Goal: Find specific page/section: Find specific page/section

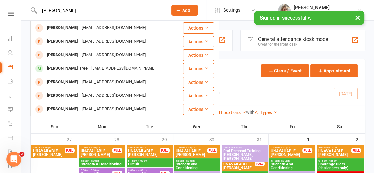
type input "[PERSON_NAME]"
click at [232, 70] on div "Calendar Agenda Free Trials Trainers Online Meetings Class / Event Appointment" at bounding box center [198, 70] width 334 height 23
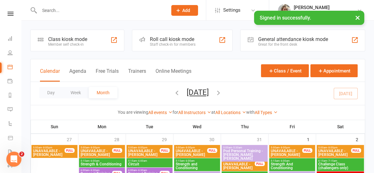
click at [12, 17] on div "Clubworx" at bounding box center [10, 22] width 21 height 20
click at [49, 90] on button "Day" at bounding box center [50, 92] width 23 height 11
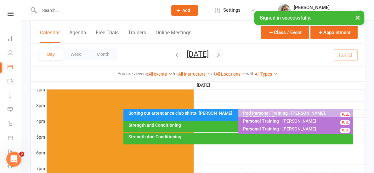
scroll to position [264, 0]
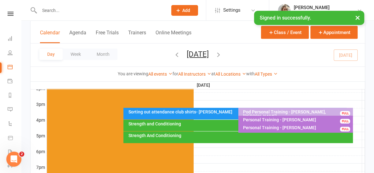
click at [174, 126] on div "Strength and Conditioning" at bounding box center [234, 125] width 223 height 11
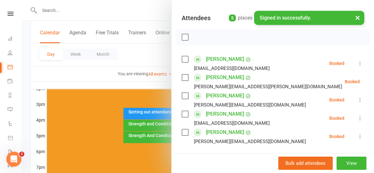
scroll to position [67, 0]
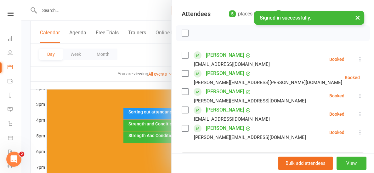
click at [158, 83] on div at bounding box center [197, 86] width 352 height 173
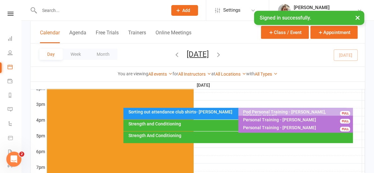
click at [165, 136] on div "Strength And Conditioning" at bounding box center [240, 135] width 224 height 4
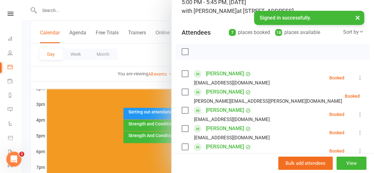
scroll to position [42, 0]
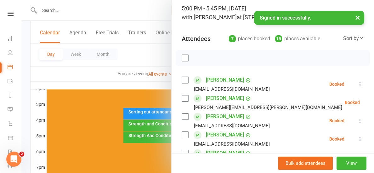
click at [143, 82] on div at bounding box center [197, 86] width 352 height 173
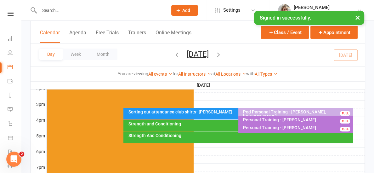
click at [179, 125] on div "Strength and Conditioning" at bounding box center [236, 123] width 217 height 4
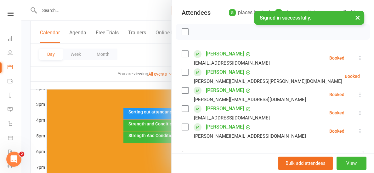
scroll to position [68, 0]
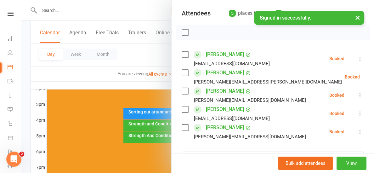
click at [113, 80] on div at bounding box center [197, 86] width 352 height 173
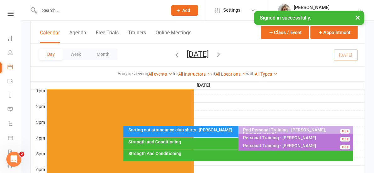
scroll to position [248, 0]
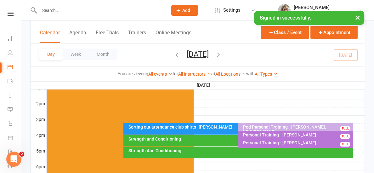
click at [253, 134] on div "Personal Training - [PERSON_NAME]" at bounding box center [296, 134] width 109 height 4
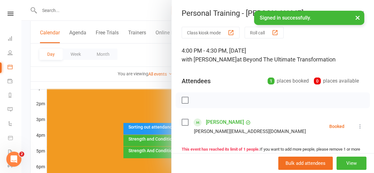
click at [165, 83] on div at bounding box center [197, 86] width 352 height 173
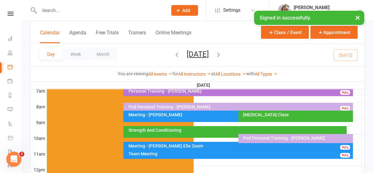
scroll to position [153, 0]
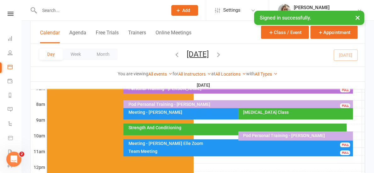
click at [175, 110] on div "Meeting - [PERSON_NAME]" at bounding box center [236, 112] width 217 height 4
